Goal: Information Seeking & Learning: Check status

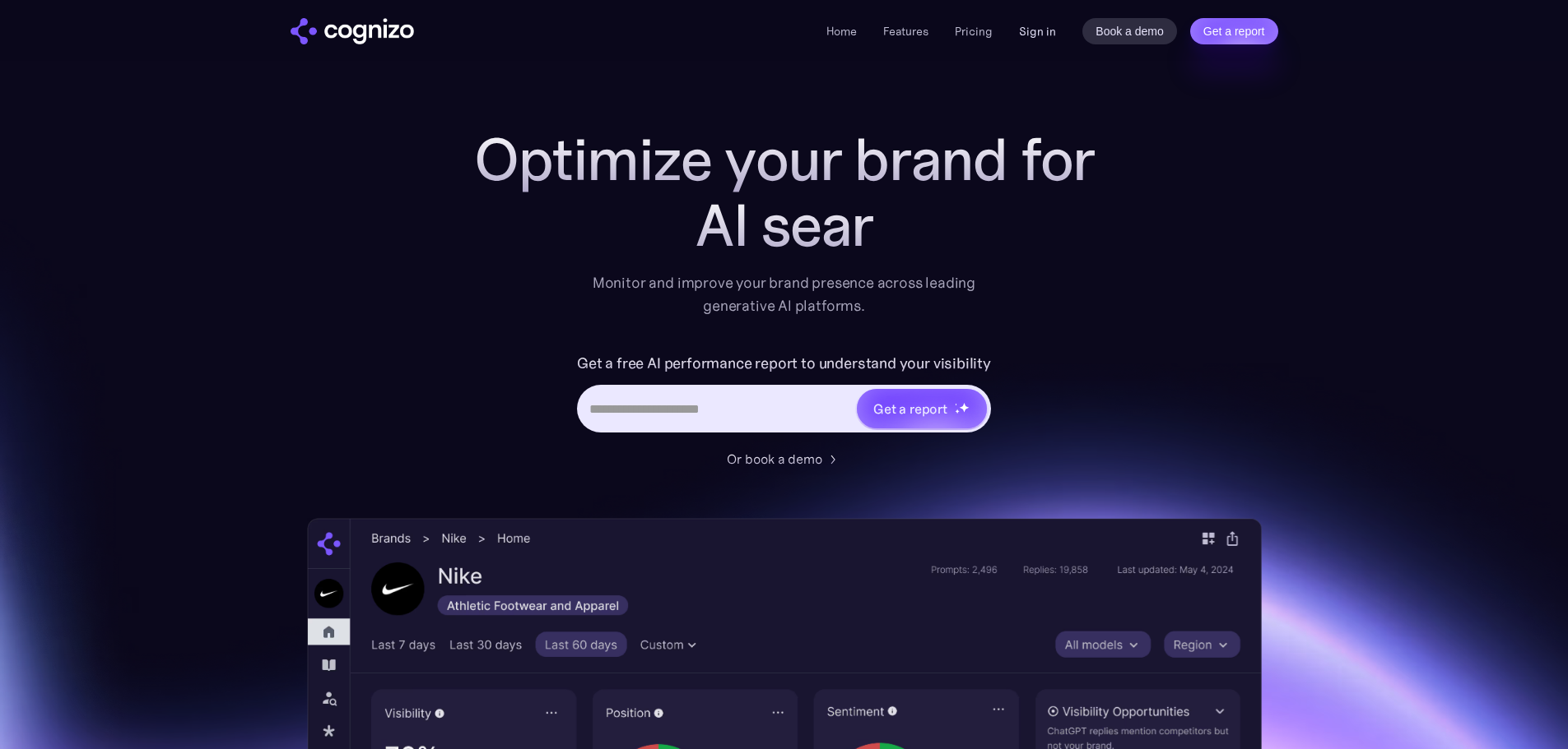
click at [1048, 35] on link "Sign in" at bounding box center [1037, 31] width 37 height 20
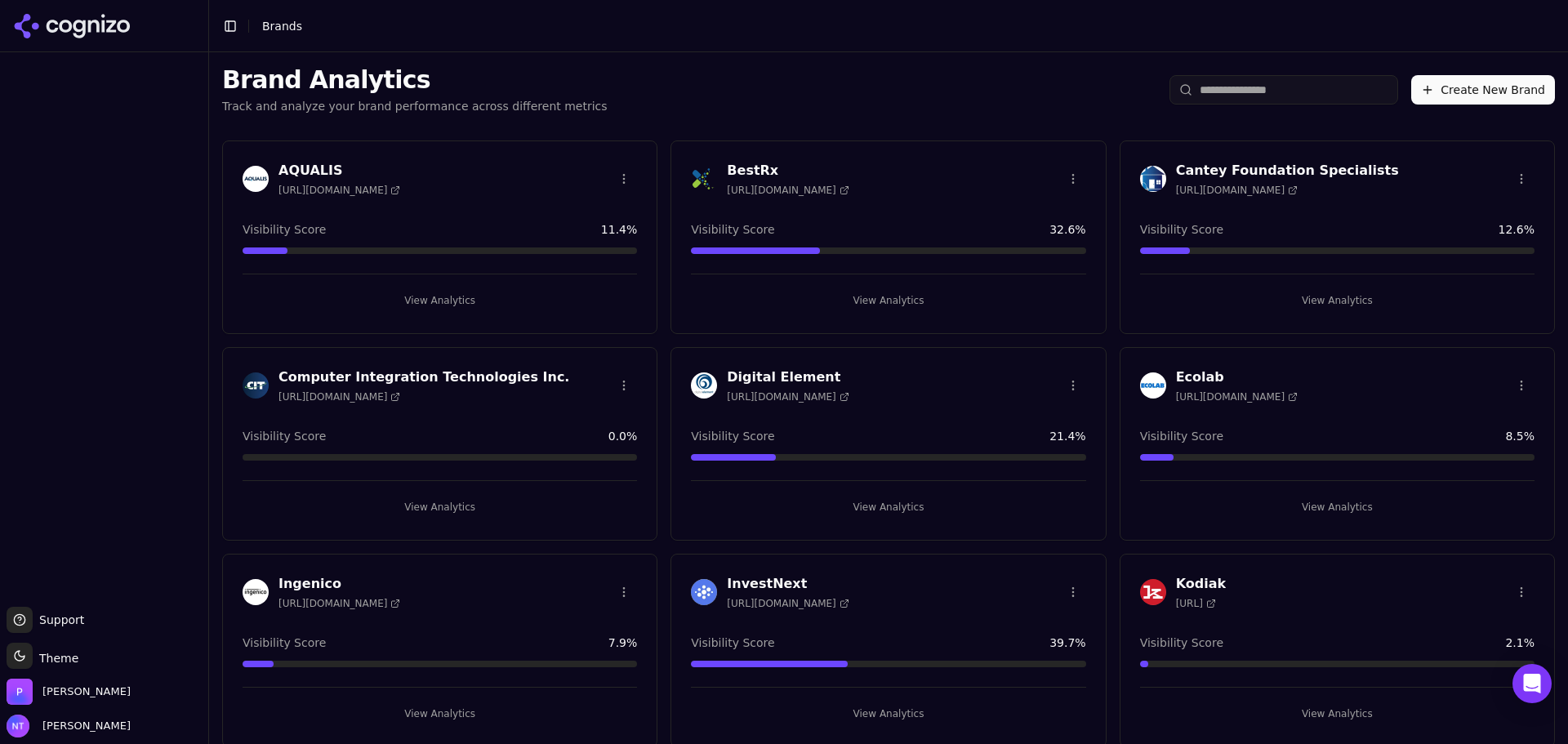
click at [926, 214] on div "BestRx https://bestrx.com Visibility Score 32.6 % View Analytics" at bounding box center [889, 237] width 435 height 194
click at [886, 303] on button "View Analytics" at bounding box center [889, 301] width 394 height 27
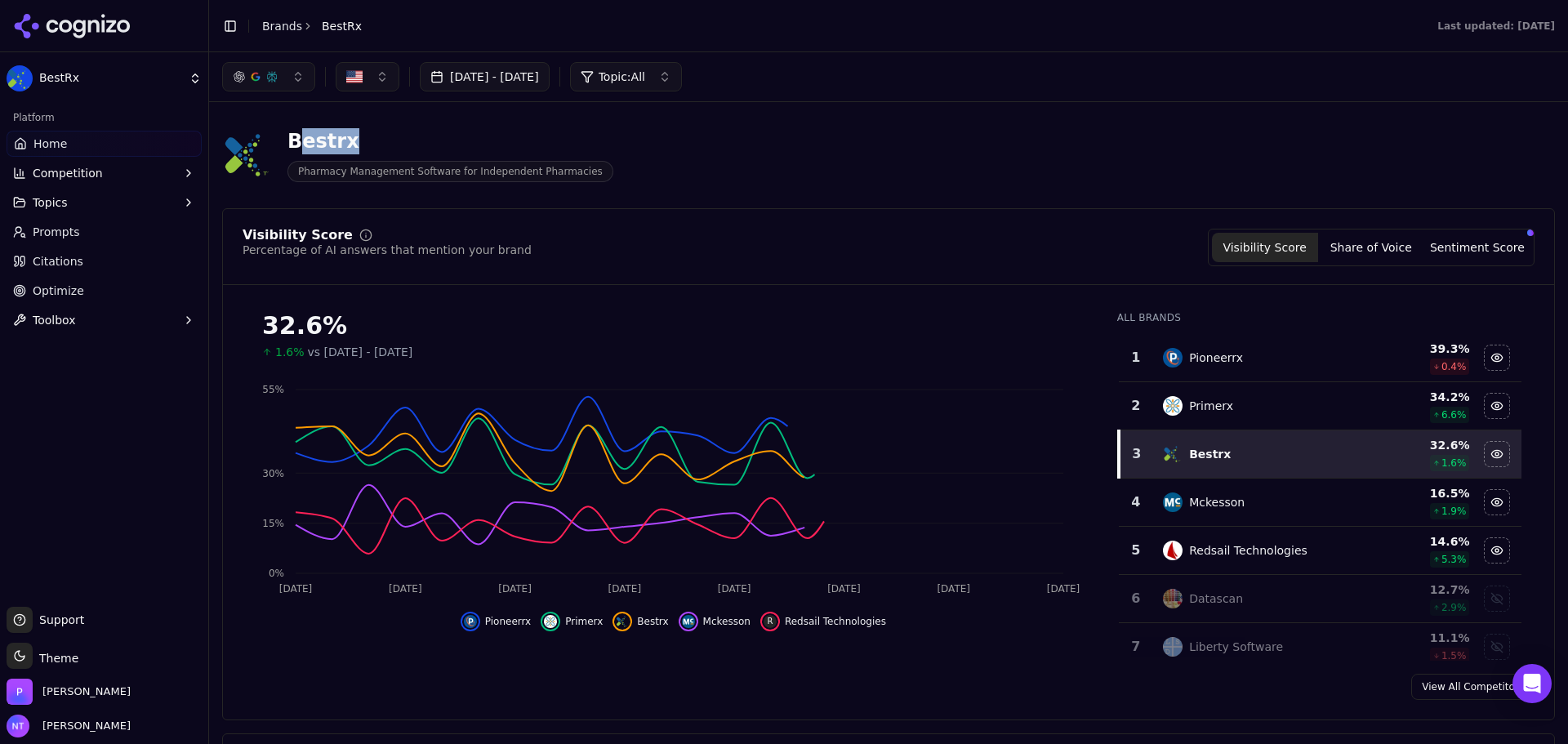
drag, startPoint x: 309, startPoint y: 141, endPoint x: 288, endPoint y: 142, distance: 21.0
click at [288, 142] on div "Bestrx" at bounding box center [451, 141] width 326 height 27
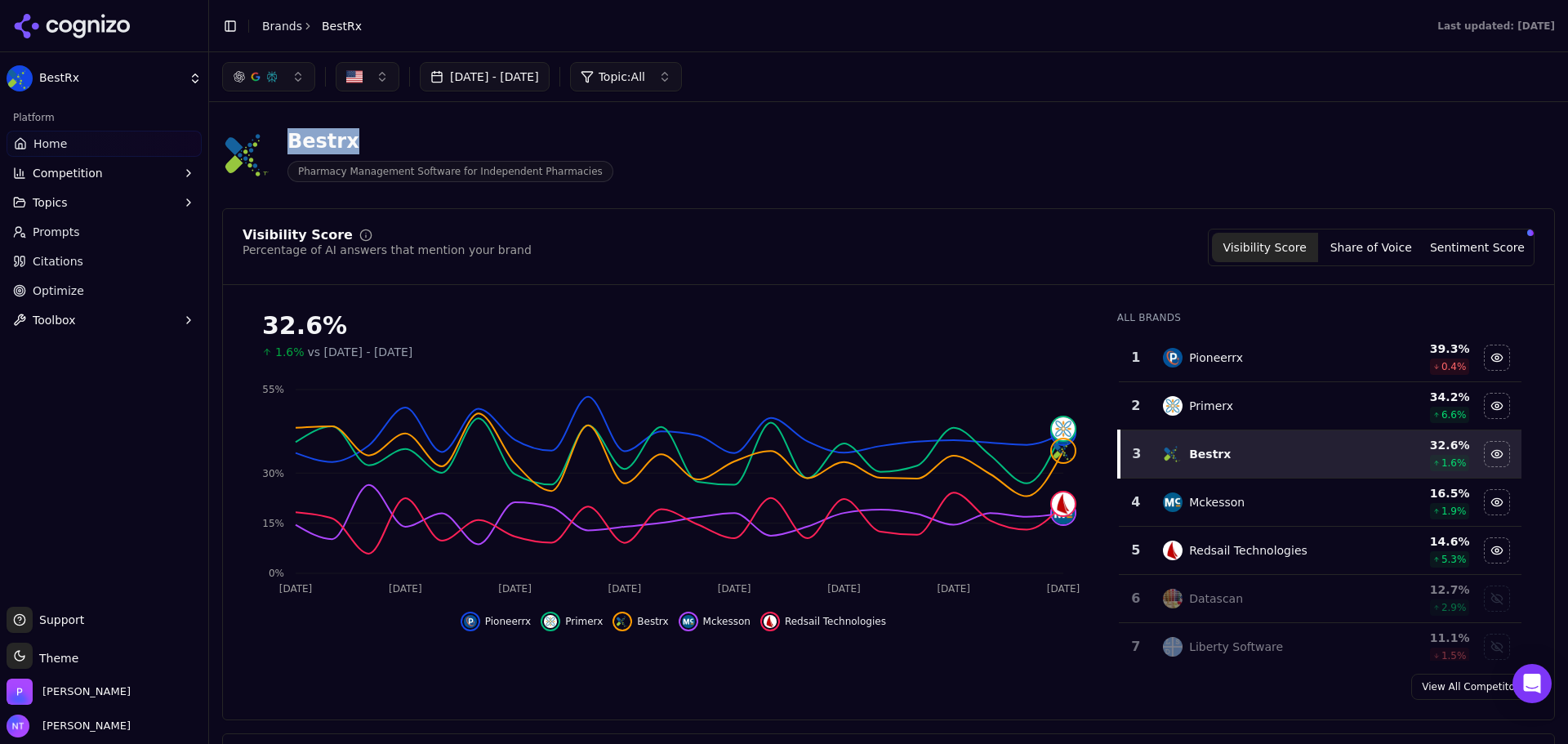
click at [684, 153] on div "Bestrx Pharmacy Management Software for Independent Pharmacies" at bounding box center [588, 155] width 732 height 54
click at [428, 166] on span "Pharmacy Management Software for Independent Pharmacies" at bounding box center [451, 171] width 326 height 21
click at [698, 167] on div "Bestrx Pharmacy Management Software for Independent Pharmacies" at bounding box center [588, 155] width 732 height 54
click at [330, 169] on span "Pharmacy Management Software for Independent Pharmacies" at bounding box center [451, 171] width 326 height 21
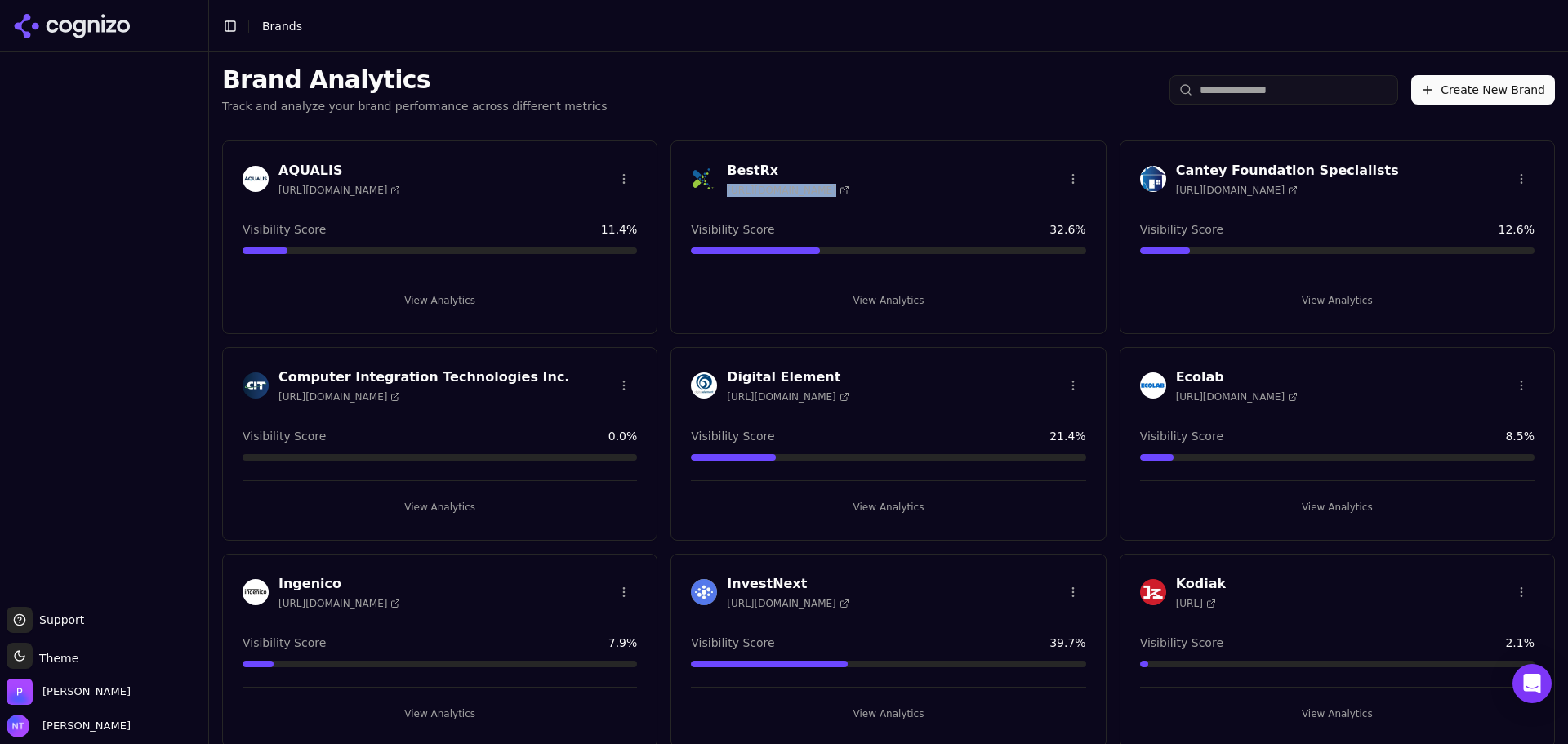
drag, startPoint x: 824, startPoint y: 191, endPoint x: 720, endPoint y: 192, distance: 104.0
click at [720, 192] on div "BestRx https://bestrx.com" at bounding box center [889, 179] width 394 height 36
copy span "https://bestrx.com"
